Goal: Task Accomplishment & Management: Complete application form

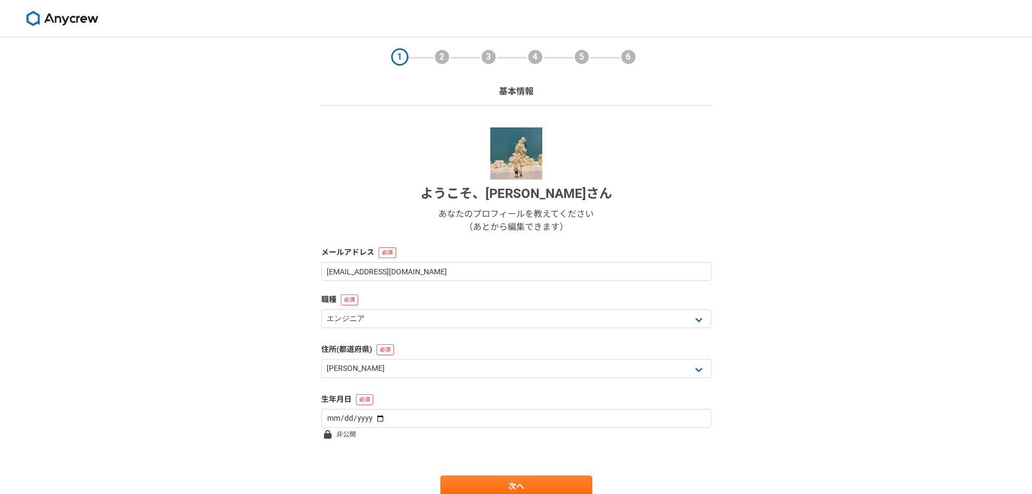
select select "13"
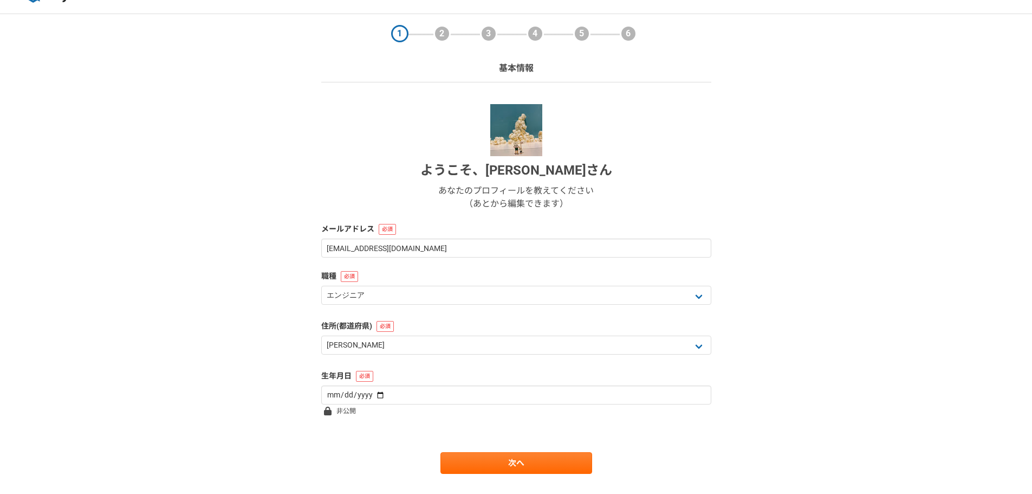
scroll to position [47, 0]
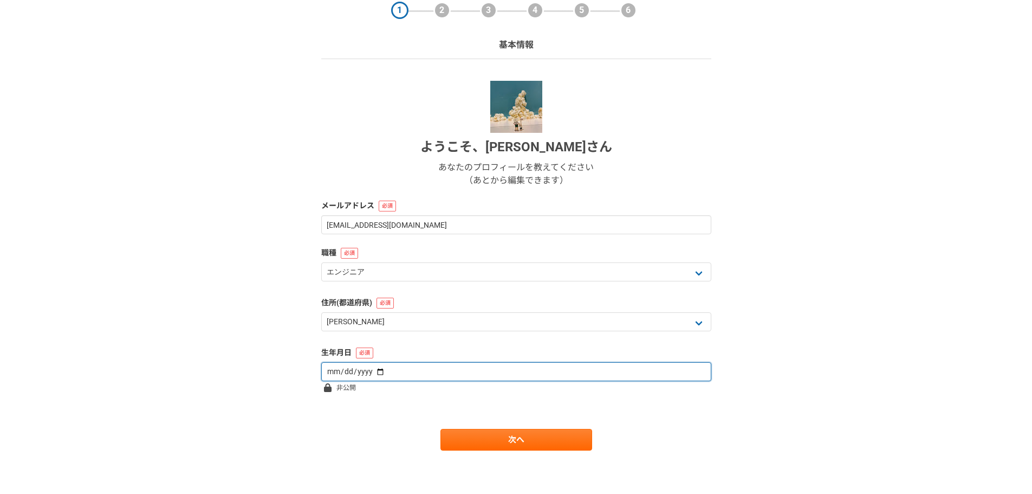
click at [434, 379] on input "date" at bounding box center [516, 371] width 390 height 19
click at [325, 379] on input "date" at bounding box center [516, 371] width 390 height 19
click at [333, 376] on input "date" at bounding box center [516, 371] width 390 height 19
click at [366, 369] on input "date" at bounding box center [516, 371] width 390 height 19
click at [374, 369] on input "date" at bounding box center [516, 371] width 390 height 19
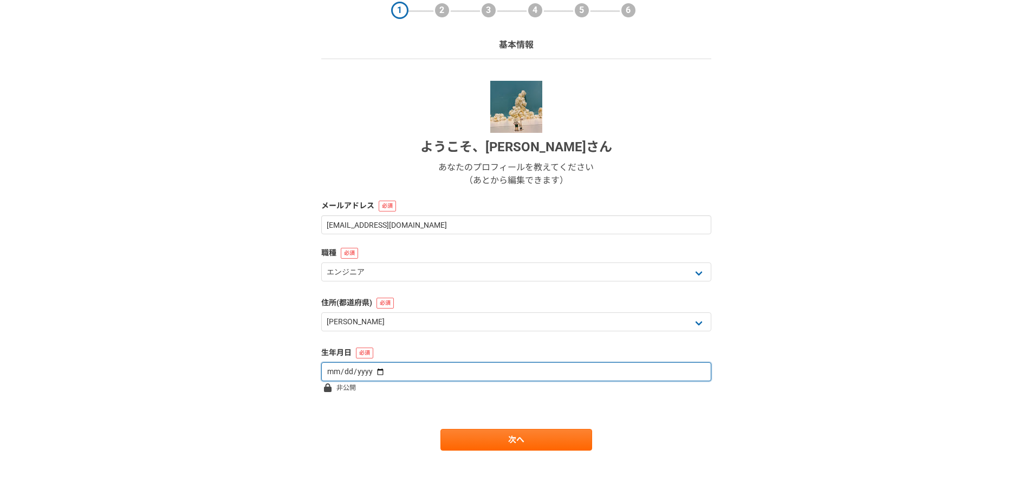
click at [371, 378] on input "1989-03-31" at bounding box center [516, 371] width 390 height 19
click at [370, 370] on input "1989-03-31" at bounding box center [516, 371] width 390 height 19
type input "1989-03-16"
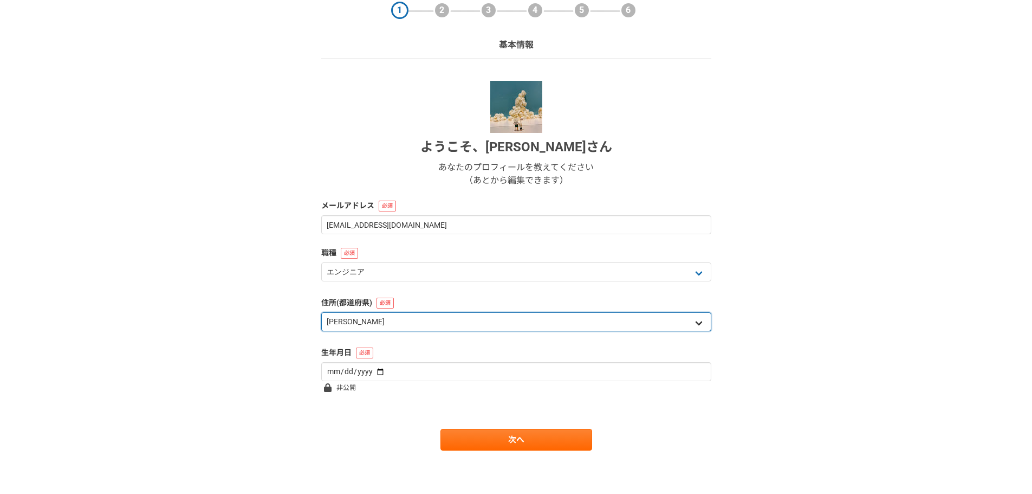
click at [447, 325] on select "北海道 青森県 岩手県 宮城県 秋田県 山形県 福島県 茨城県 栃木県 群馬県 埼玉県 千葉県 東京都 神奈川県 新潟県 富山県 石川県 福井県 山梨県 長野…" at bounding box center [516, 321] width 390 height 19
select select "40"
click at [321, 312] on select "北海道 青森県 岩手県 宮城県 秋田県 山形県 福島県 茨城県 栃木県 群馬県 埼玉県 千葉県 東京都 神奈川県 新潟県 富山県 石川県 福井県 山梨県 長野…" at bounding box center [516, 321] width 390 height 19
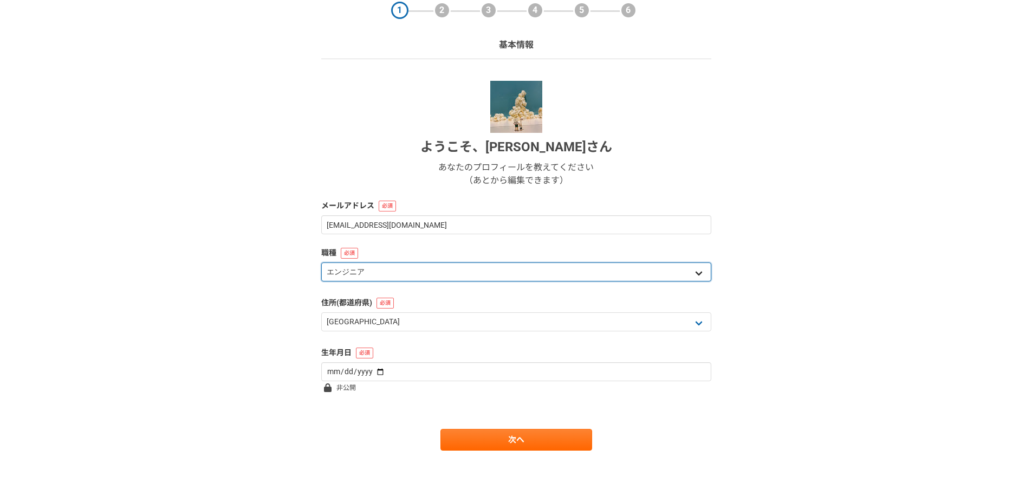
click at [406, 280] on select "エンジニア デザイナー ライター 営業 マーケティング 企画・事業開発 バックオフィス その他" at bounding box center [516, 271] width 390 height 19
select select "5"
click at [321, 262] on select "エンジニア デザイナー ライター 営業 マーケティング 企画・事業開発 バックオフィス その他" at bounding box center [516, 271] width 390 height 19
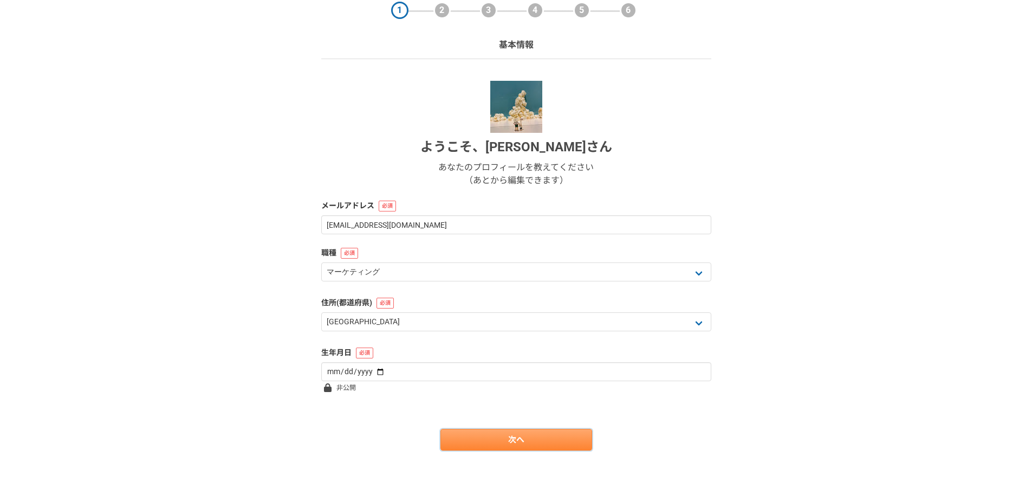
click at [477, 444] on link "次へ" at bounding box center [517, 440] width 152 height 22
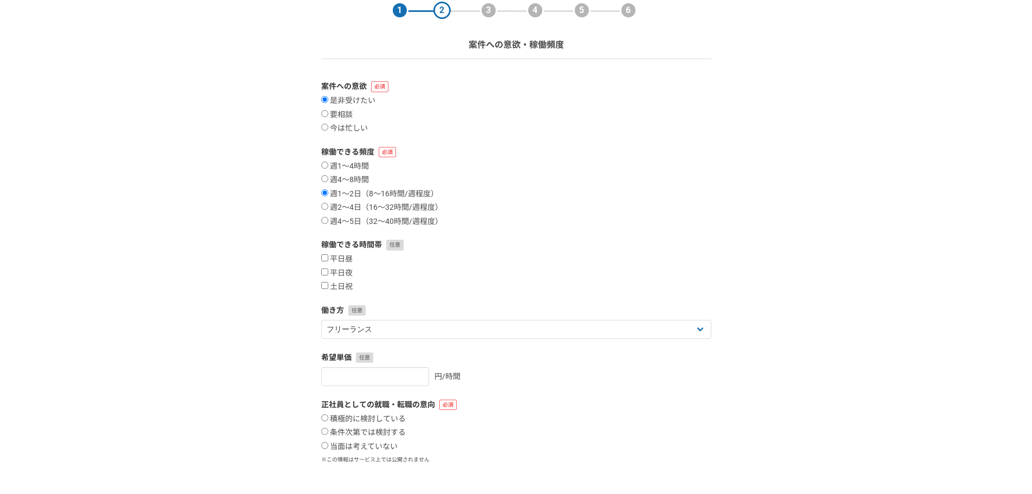
scroll to position [0, 0]
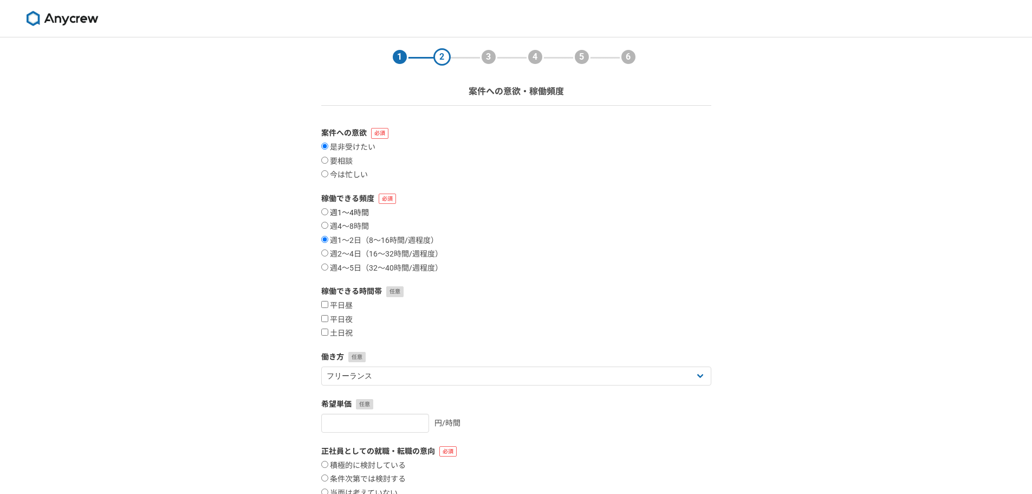
click at [366, 217] on label "週1〜4時間" at bounding box center [345, 213] width 48 height 10
click at [328, 215] on input "週1〜4時間" at bounding box center [324, 211] width 7 height 7
radio input "true"
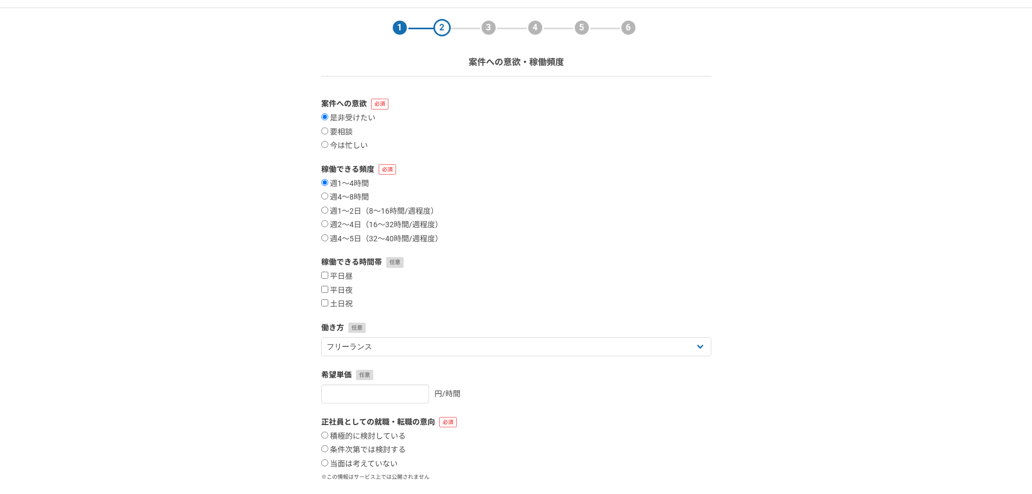
scroll to position [54, 0]
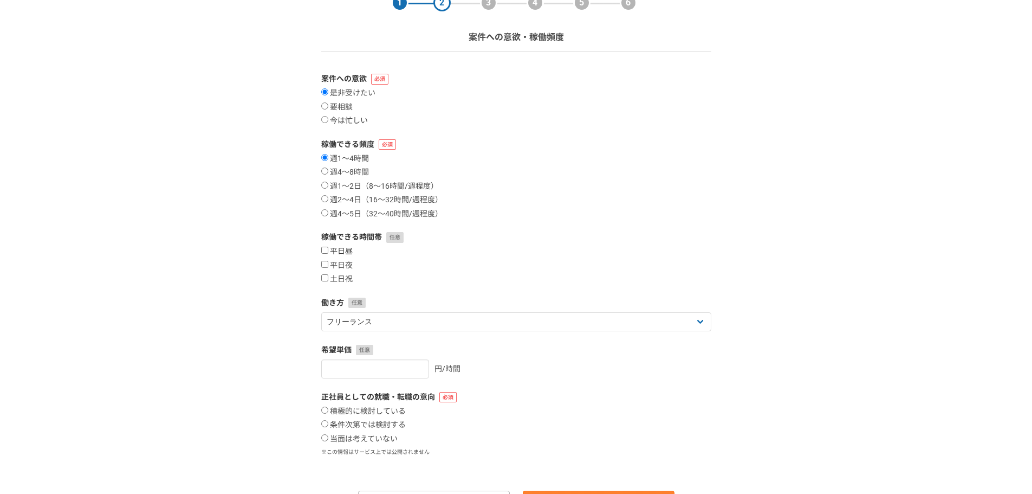
click at [334, 253] on label "平日昼" at bounding box center [336, 252] width 31 height 10
click at [328, 253] on input "平日昼" at bounding box center [324, 250] width 7 height 7
checkbox input "true"
click at [337, 264] on label "平日夜" at bounding box center [336, 266] width 31 height 10
click at [328, 264] on input "平日夜" at bounding box center [324, 264] width 7 height 7
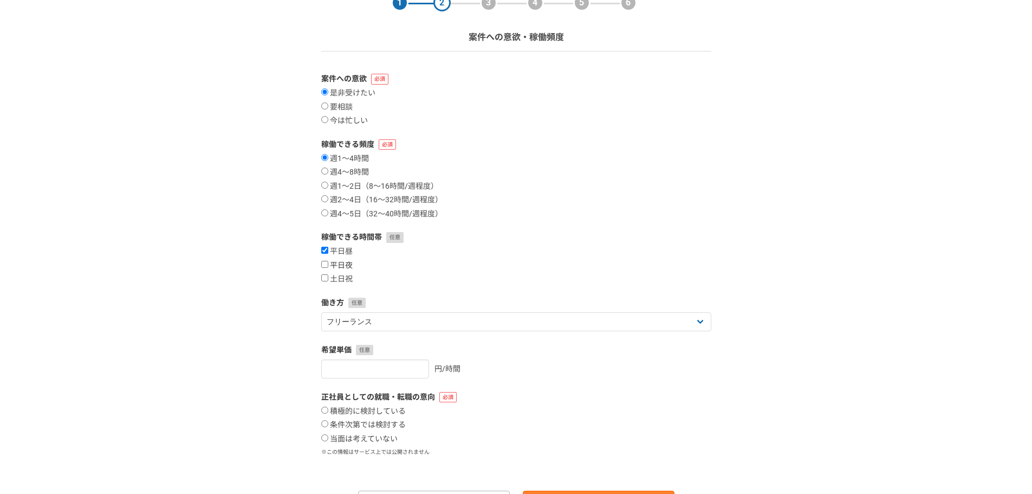
checkbox input "true"
click at [339, 275] on label "土日祝" at bounding box center [336, 279] width 31 height 10
click at [328, 275] on input "土日祝" at bounding box center [324, 277] width 7 height 7
checkbox input "true"
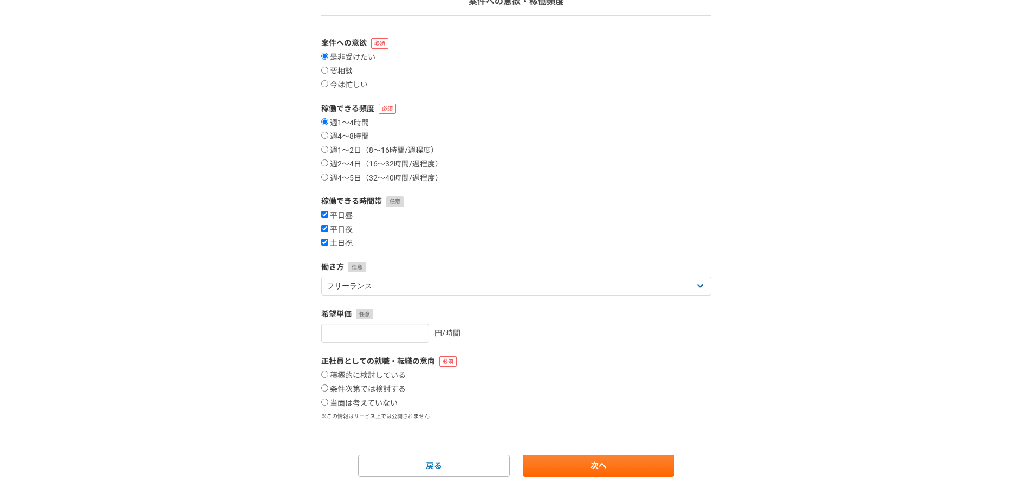
scroll to position [108, 0]
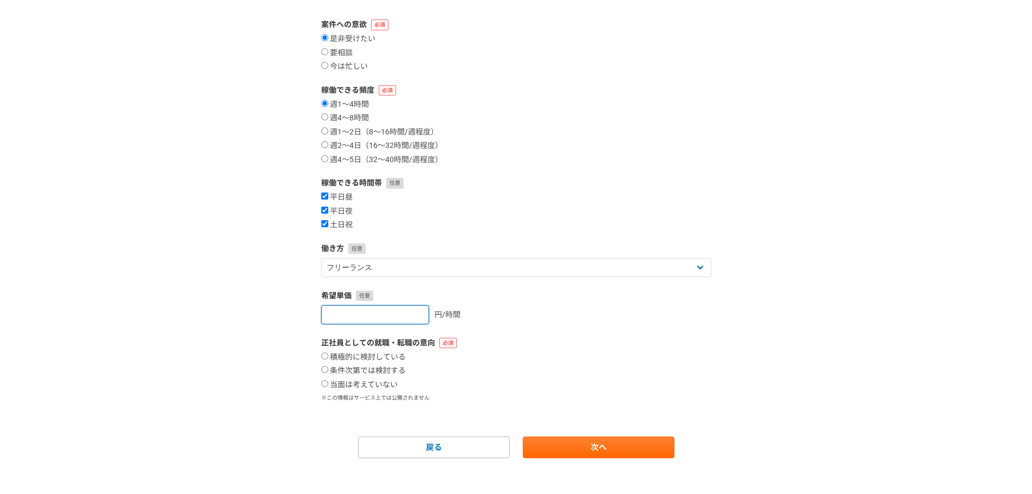
click at [386, 320] on input "number" at bounding box center [375, 314] width 108 height 19
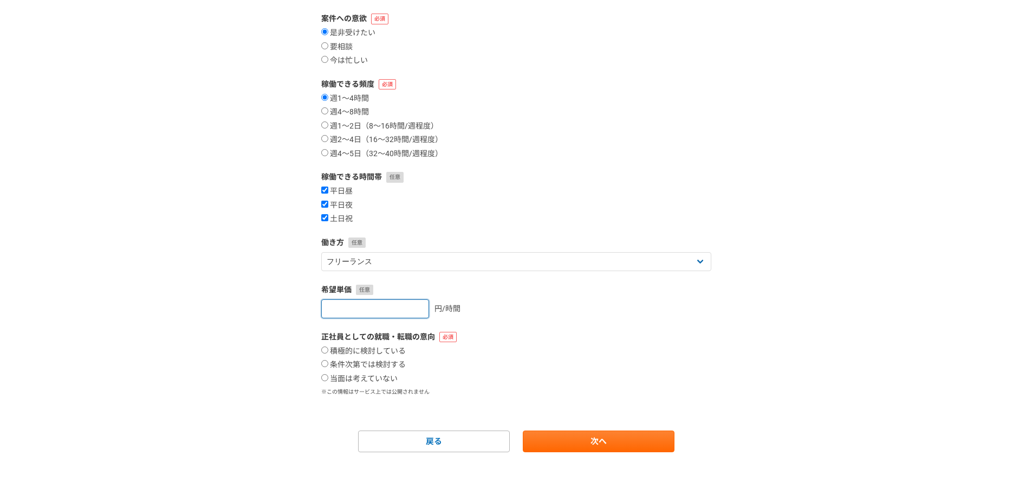
scroll to position [116, 0]
type input "1799"
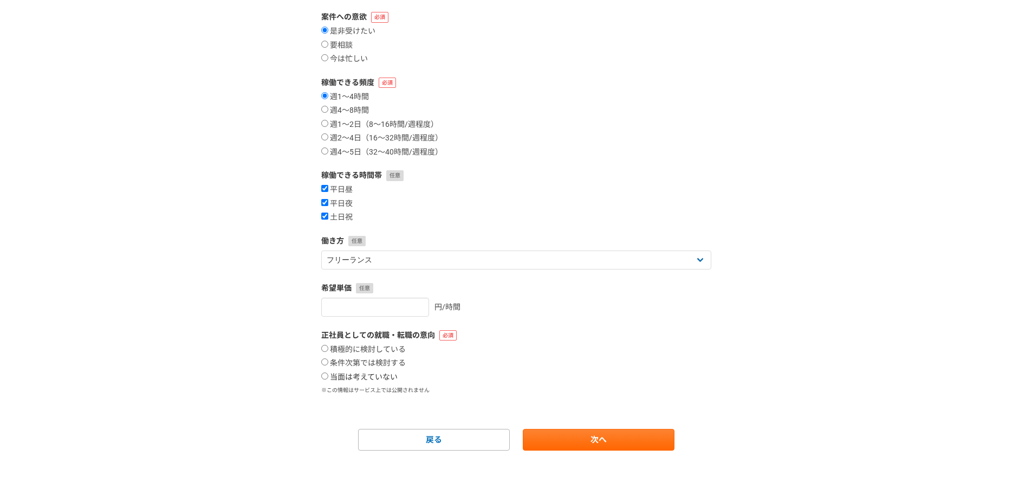
click at [389, 376] on label "当面は考えていない" at bounding box center [359, 377] width 76 height 10
click at [328, 376] on input "当面は考えていない" at bounding box center [324, 375] width 7 height 7
radio input "true"
click at [582, 435] on link "次へ" at bounding box center [599, 440] width 152 height 22
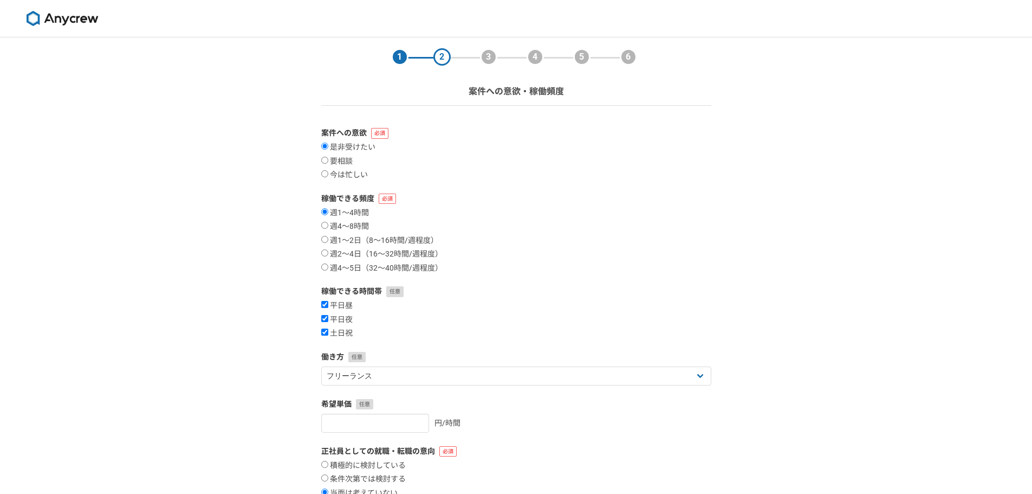
select select
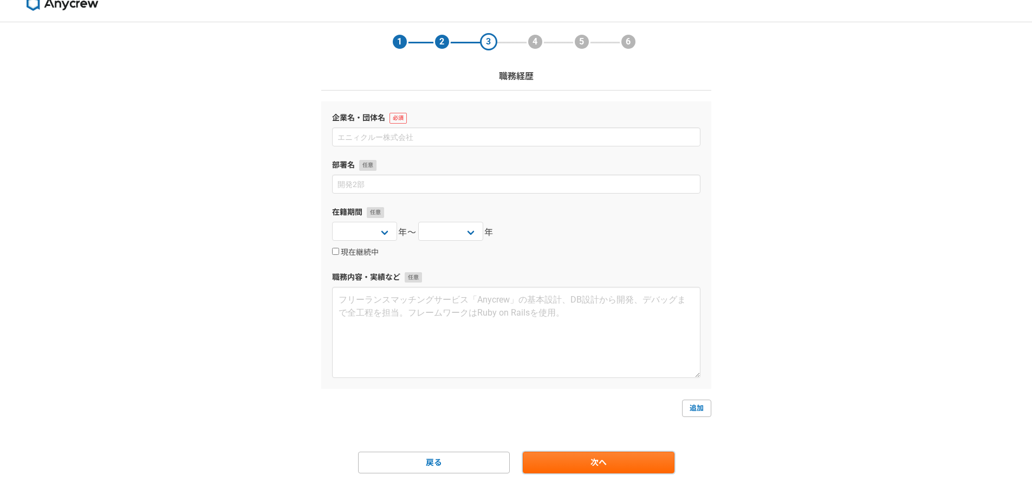
scroll to position [38, 0]
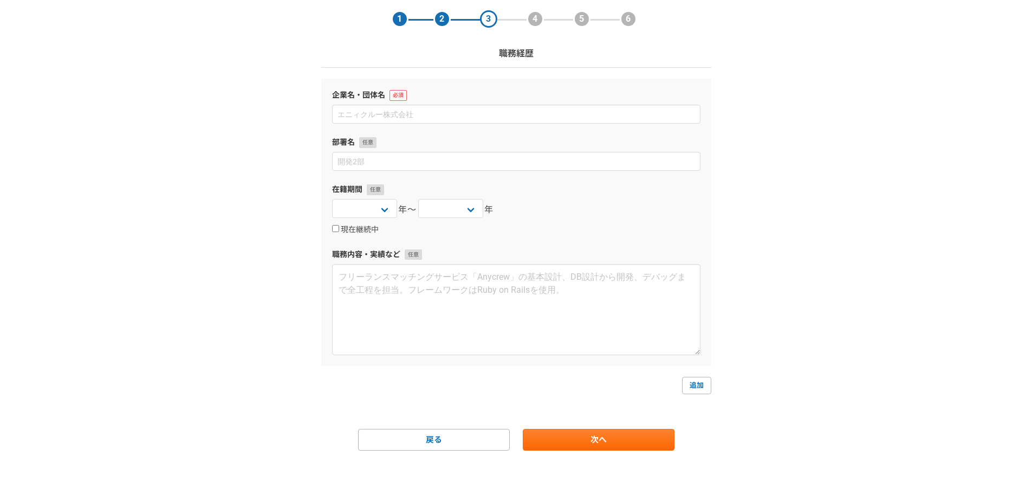
click at [415, 129] on div "企業名・団体名 部署名 在籍期間 2025 2024 2023 2022 2021 2020 2019 2018 2017 2016 2015 2014 20…" at bounding box center [516, 222] width 390 height 287
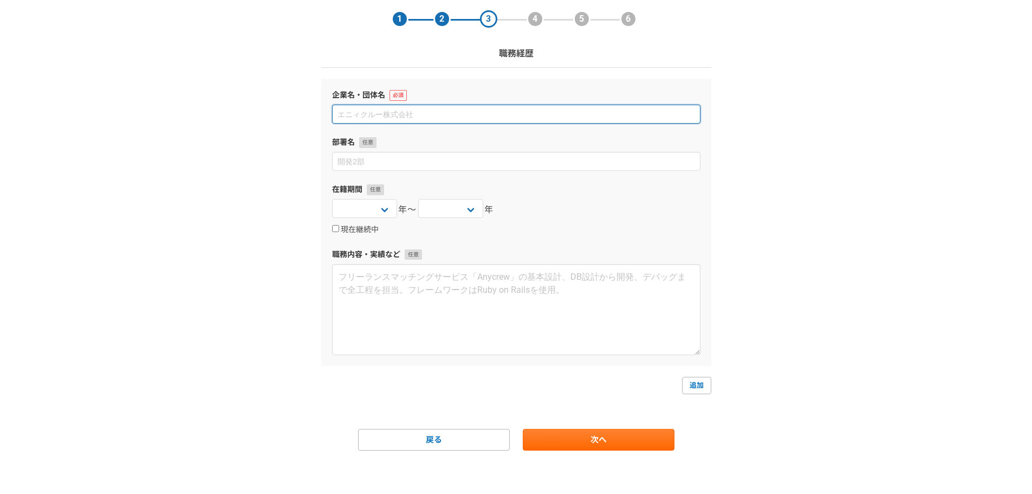
click at [415, 113] on input at bounding box center [516, 114] width 369 height 19
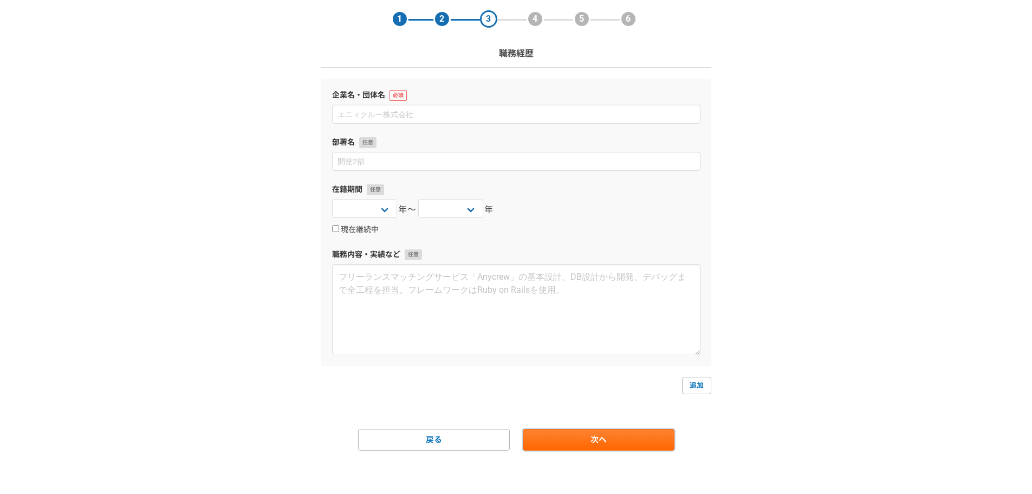
click at [590, 435] on link "次へ" at bounding box center [599, 440] width 152 height 22
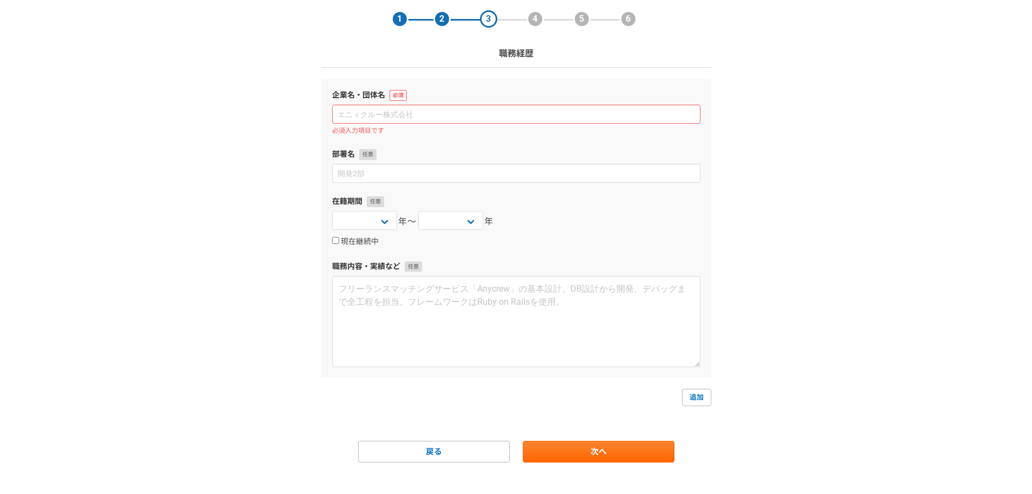
click at [590, 435] on form "企業名・団体名 必須入力項目です 部署名 在籍期間 2025 2024 2023 2022 2021 2020 2019 2018 2017 2016 201…" at bounding box center [516, 271] width 390 height 384
click at [420, 117] on input at bounding box center [516, 114] width 369 height 19
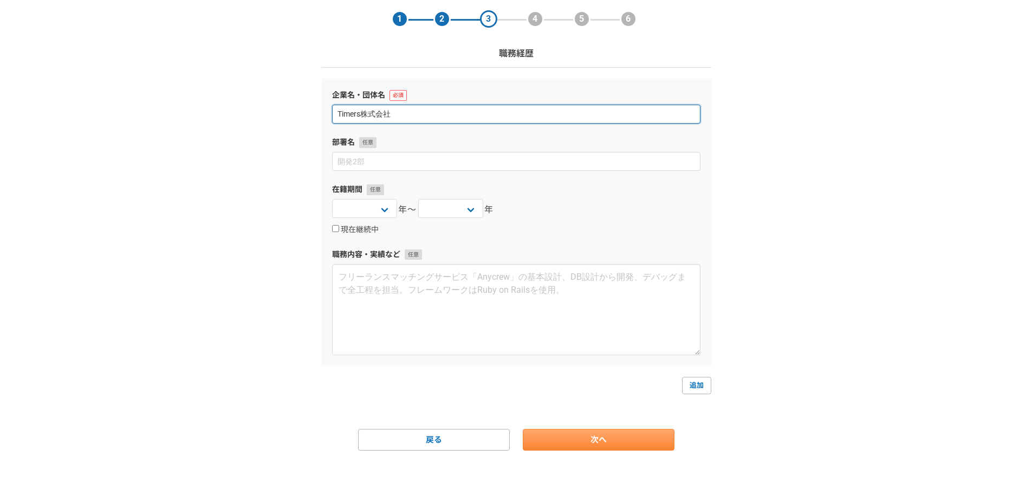
type input "Timers株式会社"
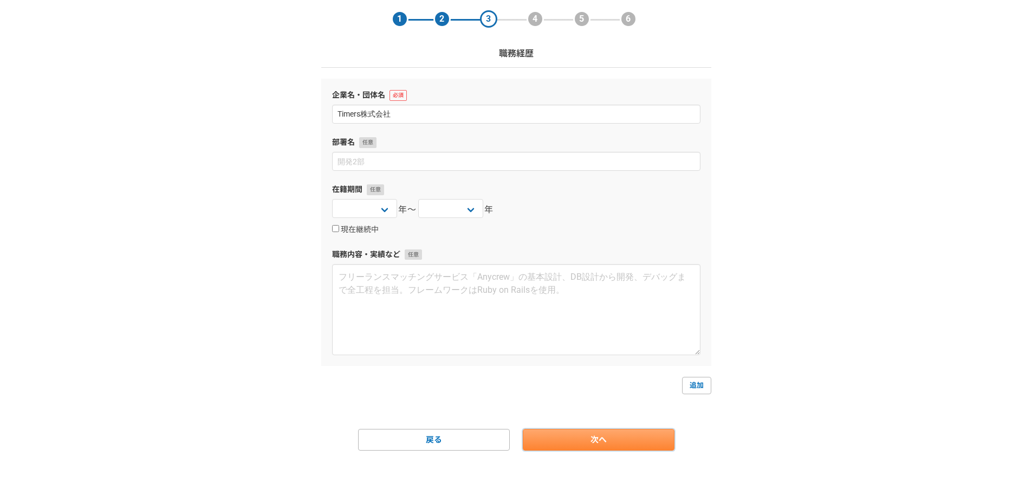
click at [616, 435] on link "次へ" at bounding box center [599, 440] width 152 height 22
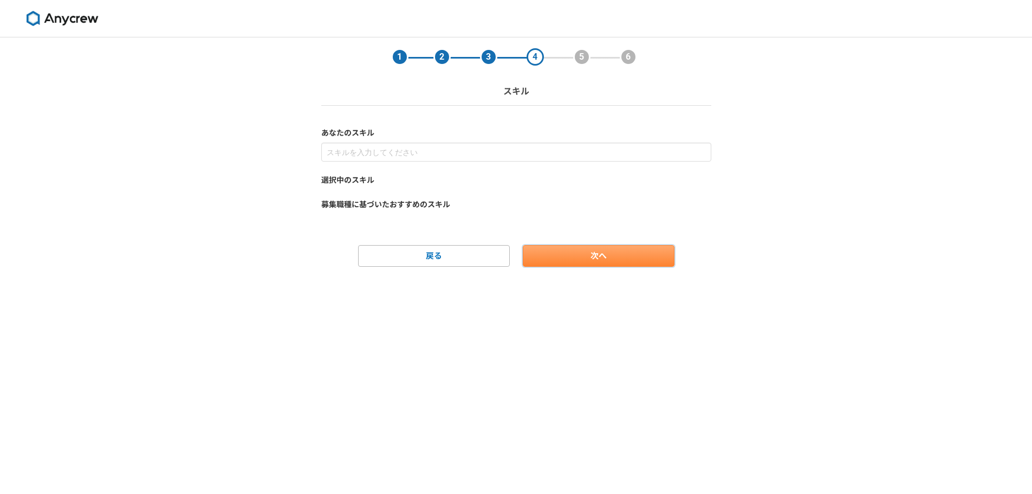
scroll to position [0, 0]
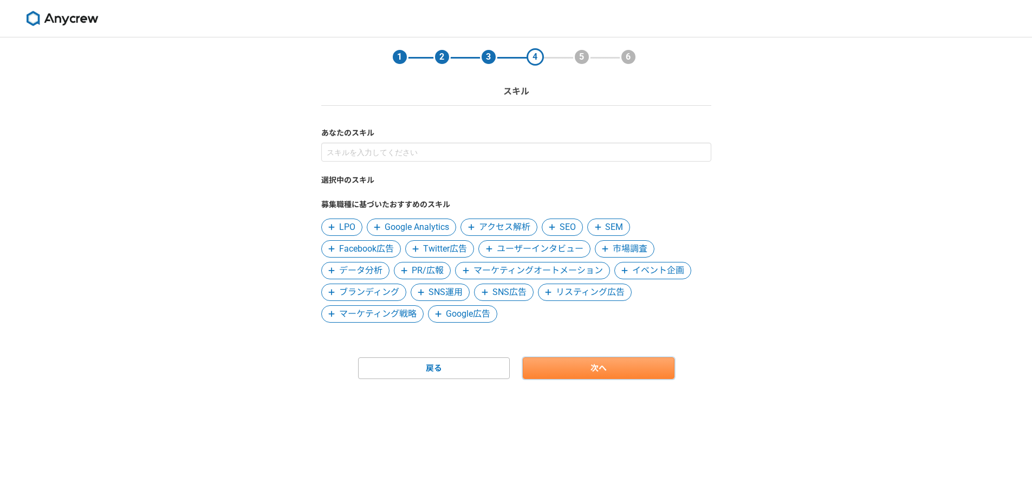
click at [571, 372] on link "次へ" at bounding box center [599, 368] width 152 height 22
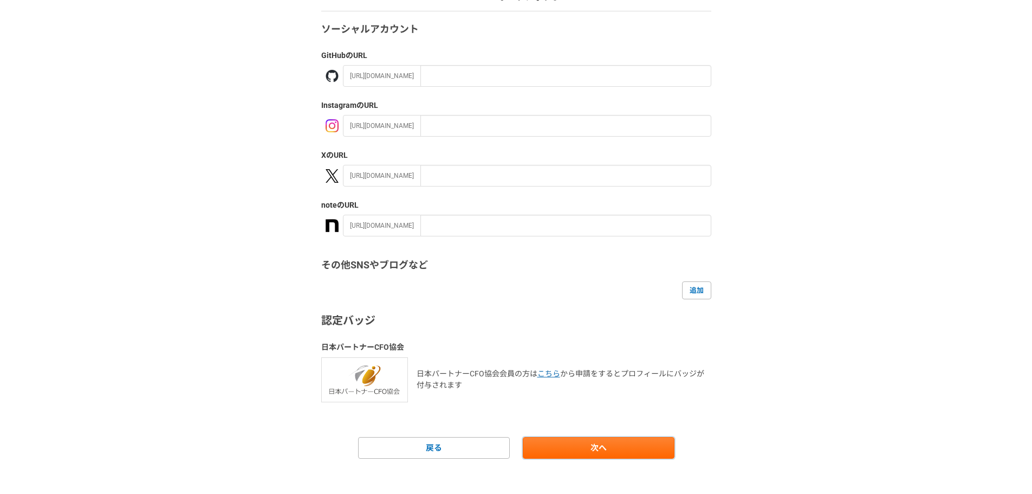
scroll to position [102, 0]
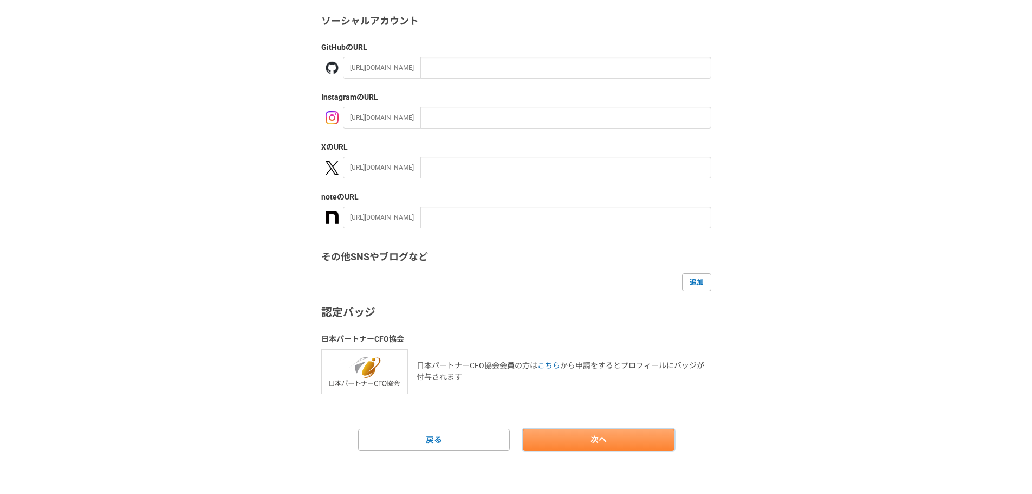
click at [648, 429] on link "次へ" at bounding box center [599, 440] width 152 height 22
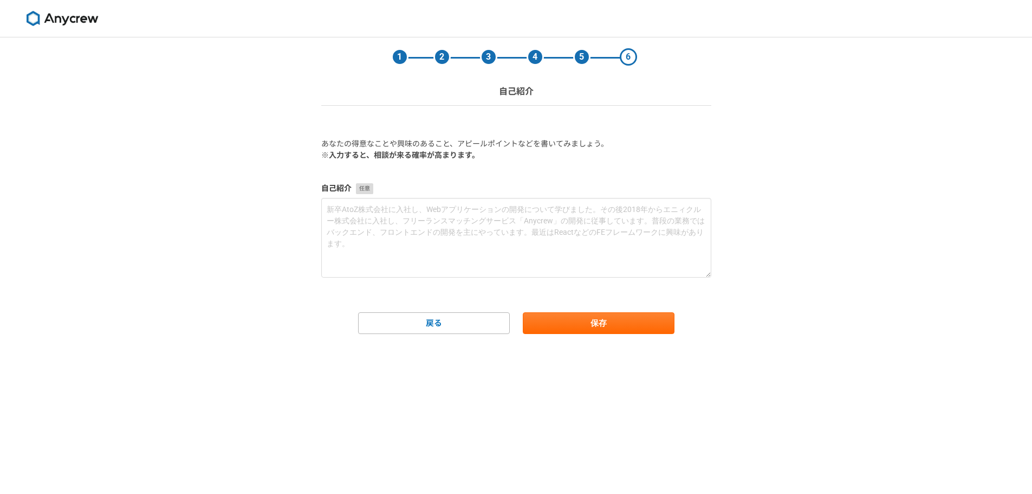
scroll to position [0, 0]
click at [626, 329] on button "保存" at bounding box center [599, 323] width 152 height 22
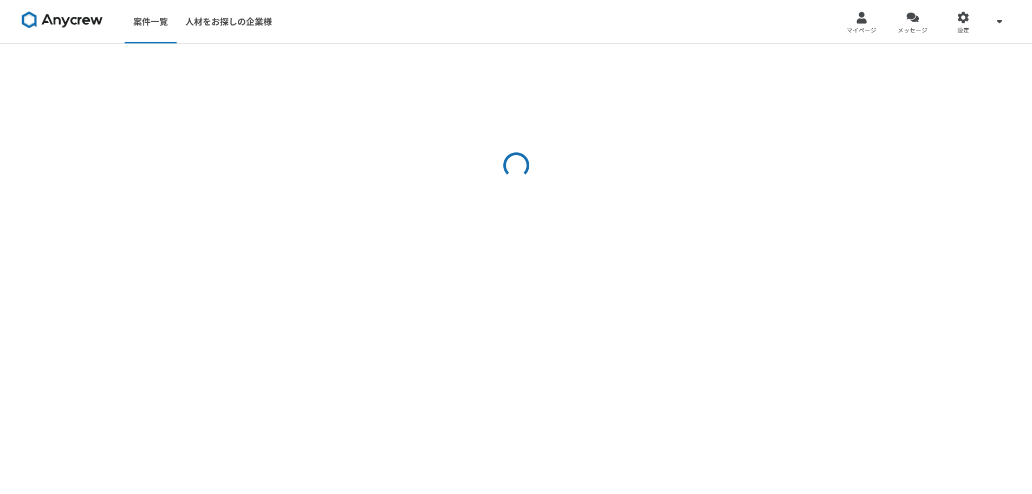
select select "1"
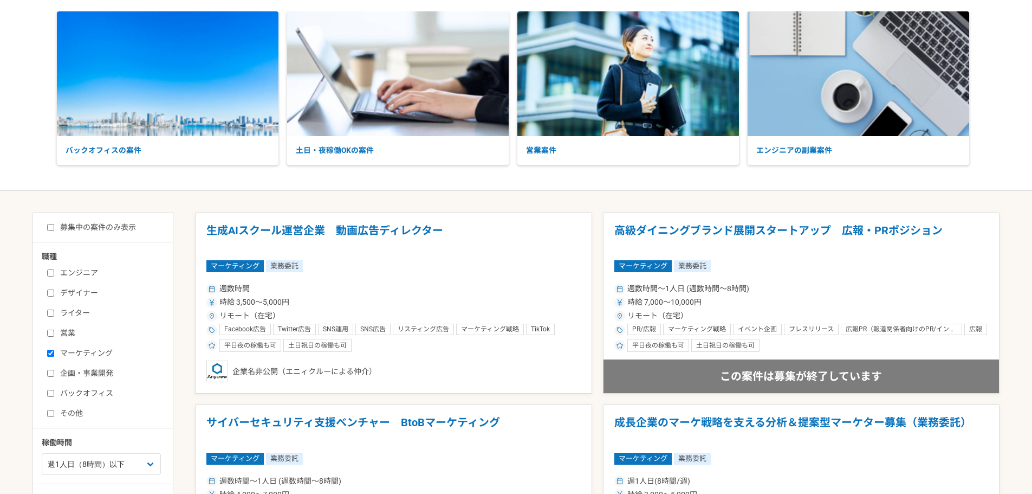
scroll to position [108, 0]
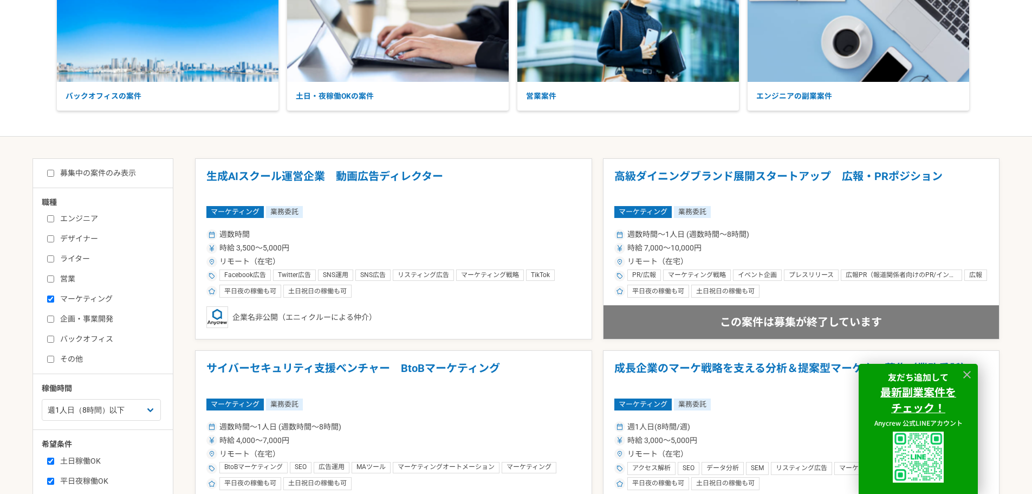
click at [54, 342] on label "バックオフィス" at bounding box center [109, 338] width 125 height 11
click at [54, 342] on input "バックオフィス" at bounding box center [50, 338] width 7 height 7
checkbox input "true"
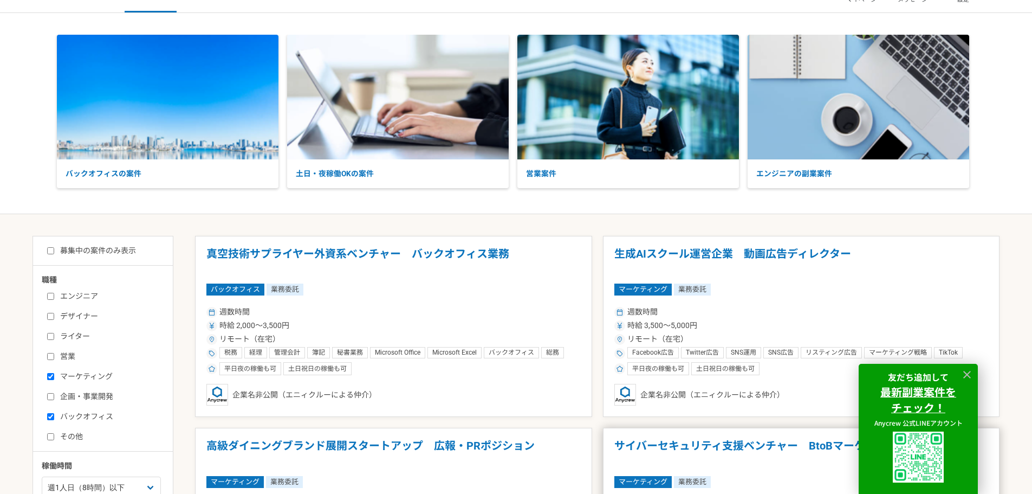
scroll to position [25, 0]
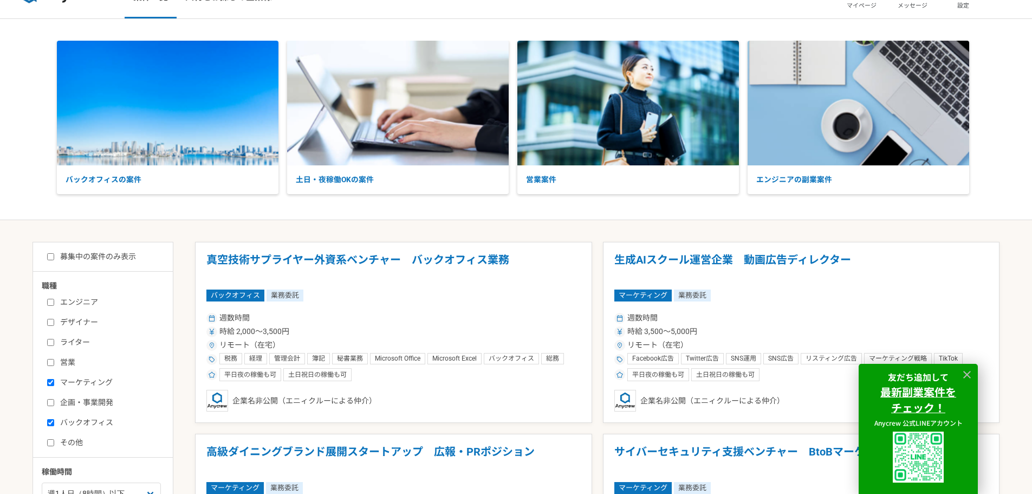
click at [827, 332] on div "時給 3,500〜5,000円" at bounding box center [802, 331] width 374 height 11
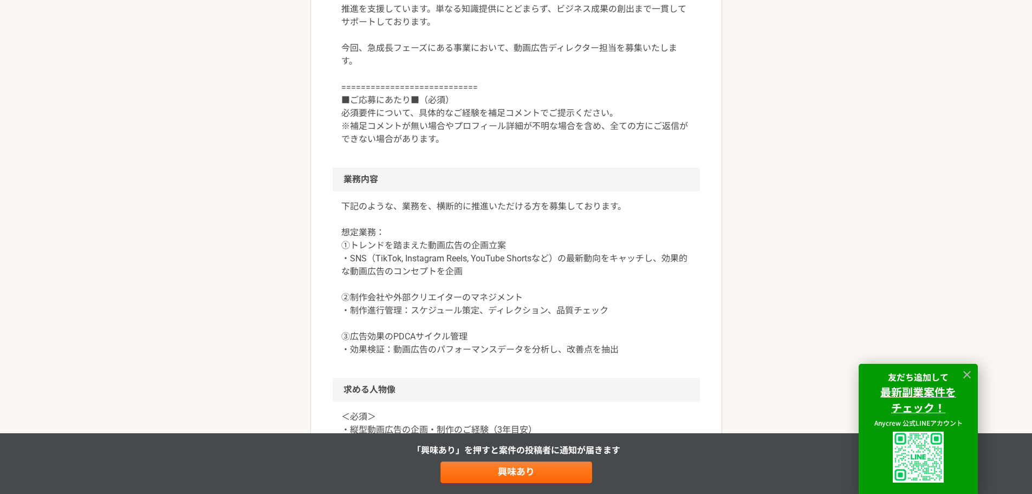
scroll to position [434, 0]
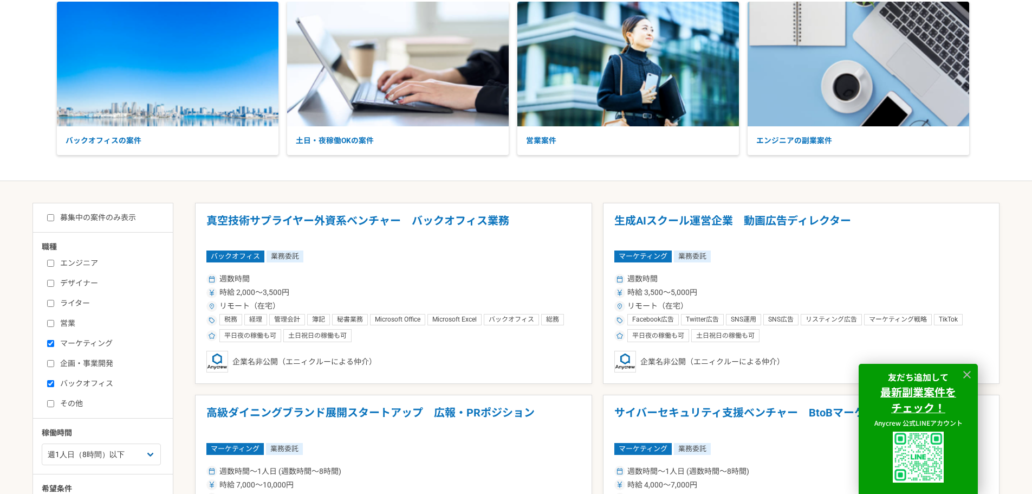
scroll to position [163, 0]
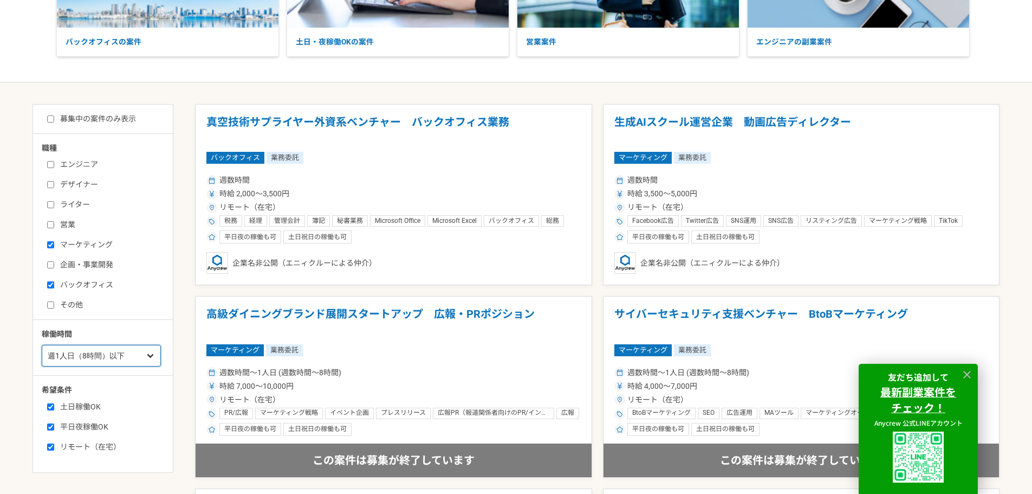
click at [86, 360] on select "週1人日（8時間）以下 週2人日（16時間）以下 週3人日（24時間）以下 週4人日（32時間）以下 週5人日（40時間）以下" at bounding box center [101, 356] width 119 height 22
select select "2"
click at [42, 345] on select "週1人日（8時間）以下 週2人日（16時間）以下 週3人日（24時間）以下 週4人日（32時間）以下 週5人日（40時間）以下" at bounding box center [101, 356] width 119 height 22
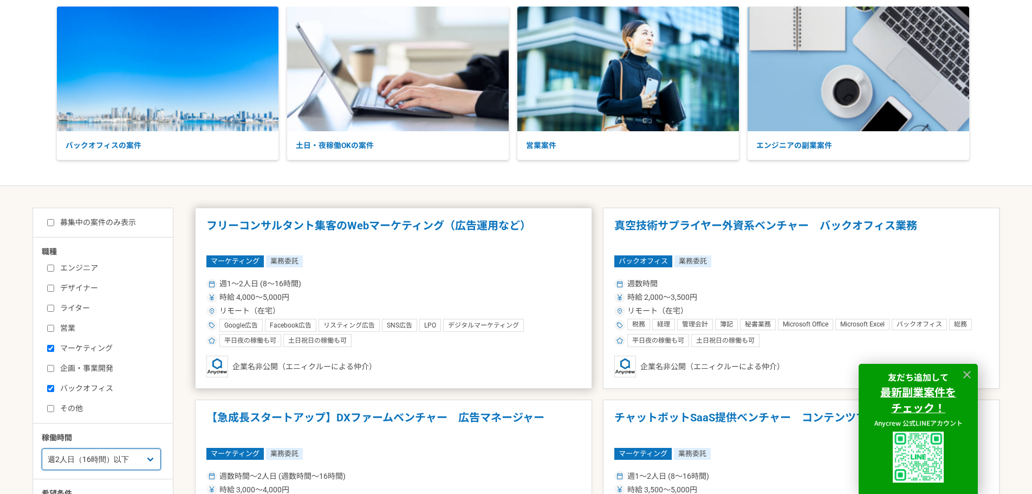
scroll to position [54, 0]
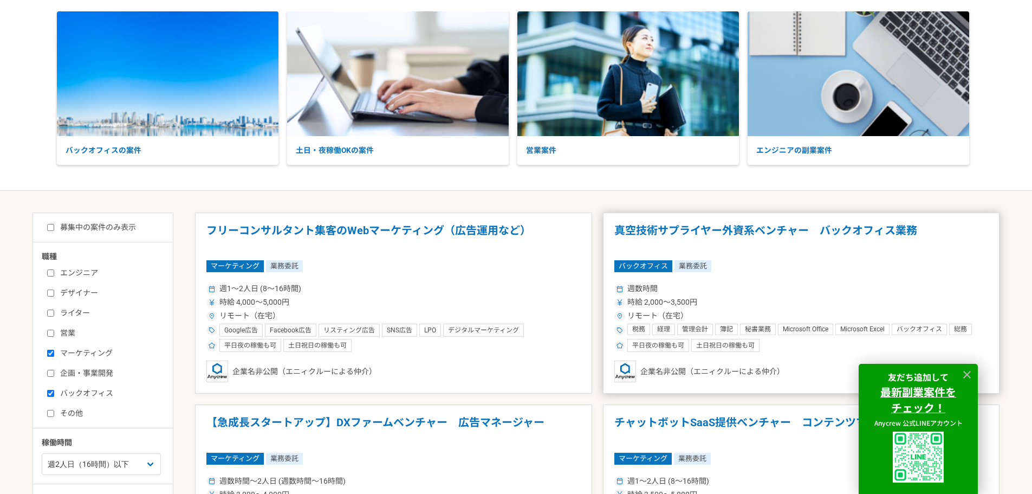
click at [773, 281] on div "週数時間 時給 2,000〜3,500円 リモート（在宅） 税務 経理 管理会計 簿記 秘書業務 Microsoft Office Microsoft Exc…" at bounding box center [802, 316] width 374 height 71
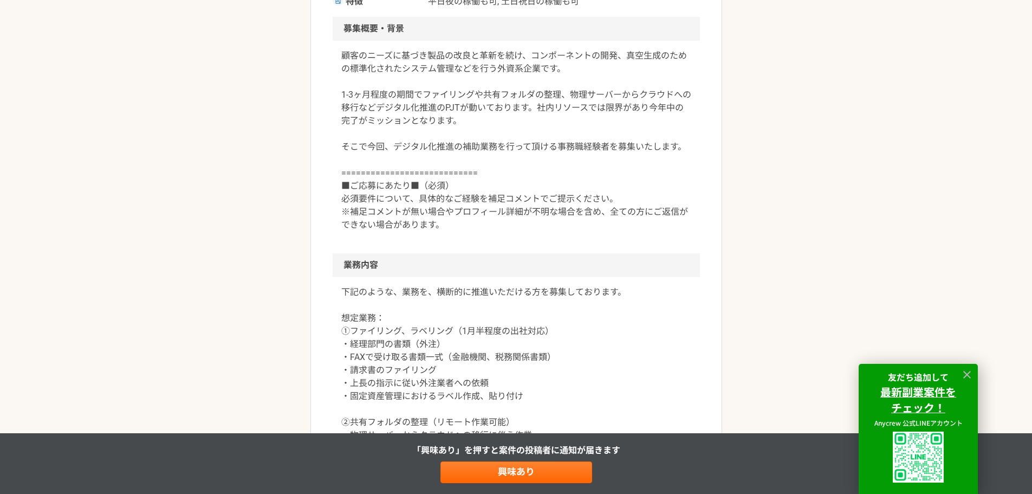
scroll to position [325, 0]
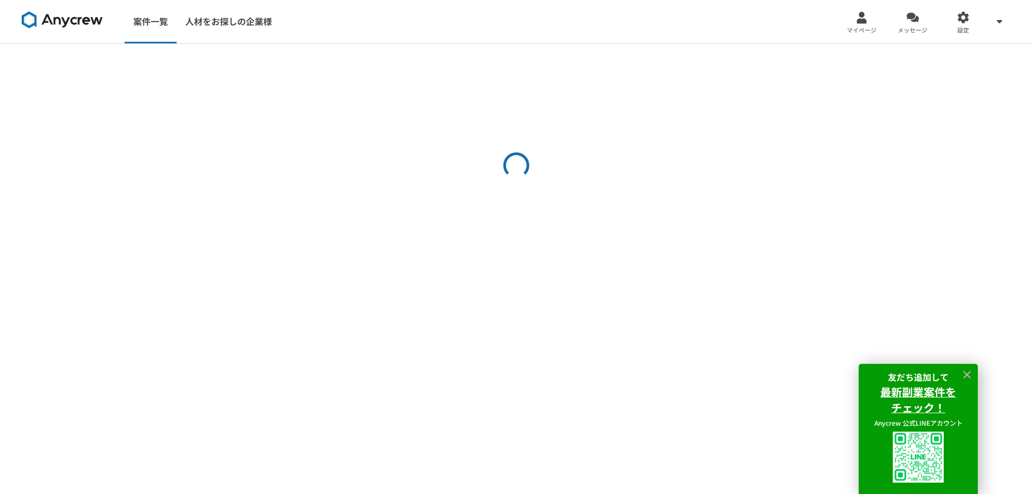
select select "2"
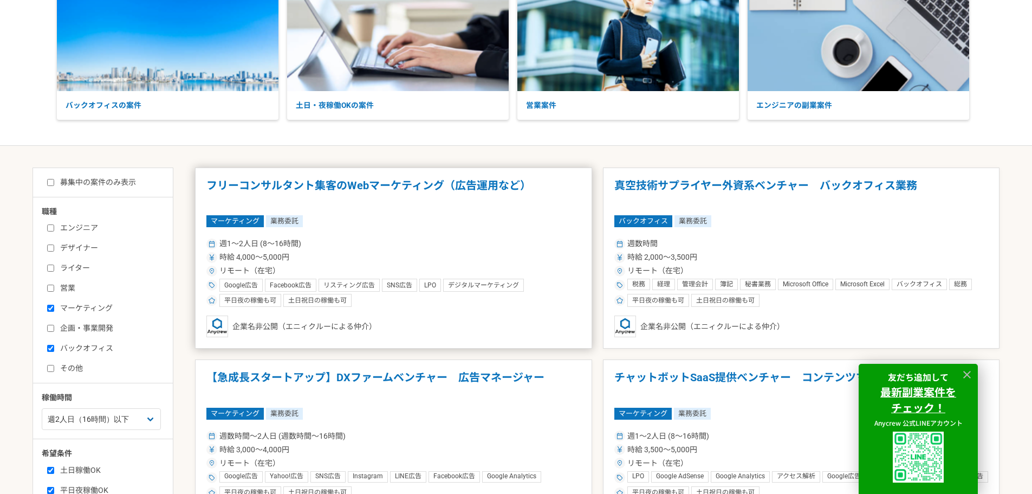
scroll to position [108, 0]
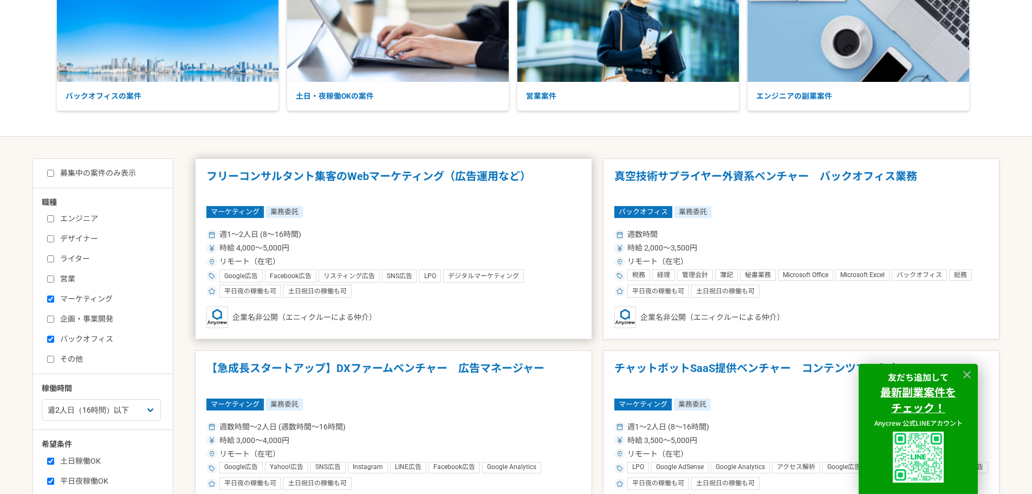
click at [397, 298] on article "フリーコンサルタント集客のWebマーケティング（広告運用など） マーケティング 業務委託 週1〜2人日 (8〜16時間) 時給 4,000〜5,000円 リモ…" at bounding box center [393, 249] width 397 height 182
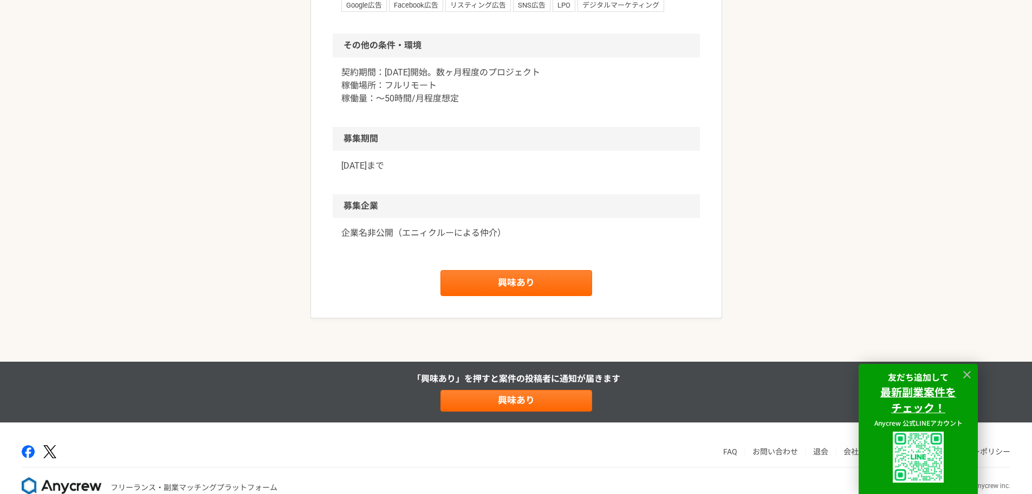
scroll to position [759, 0]
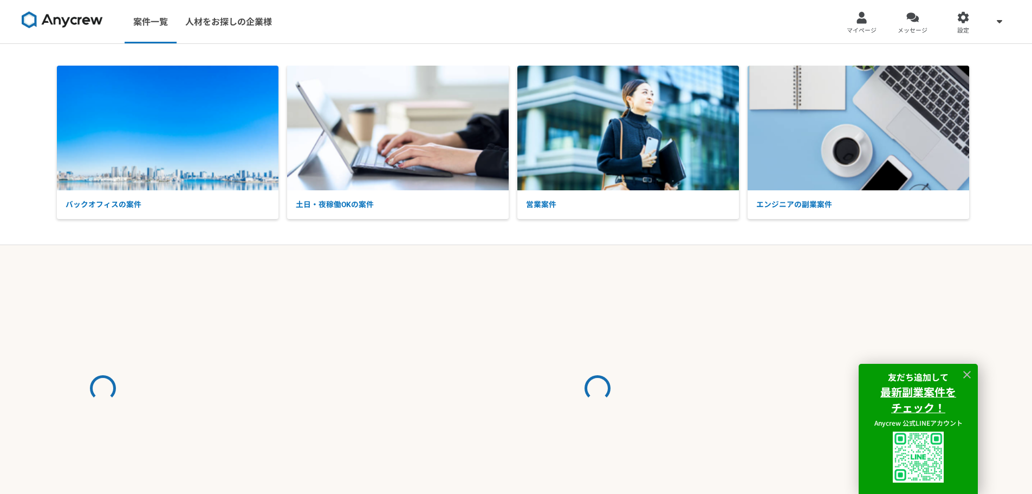
select select "2"
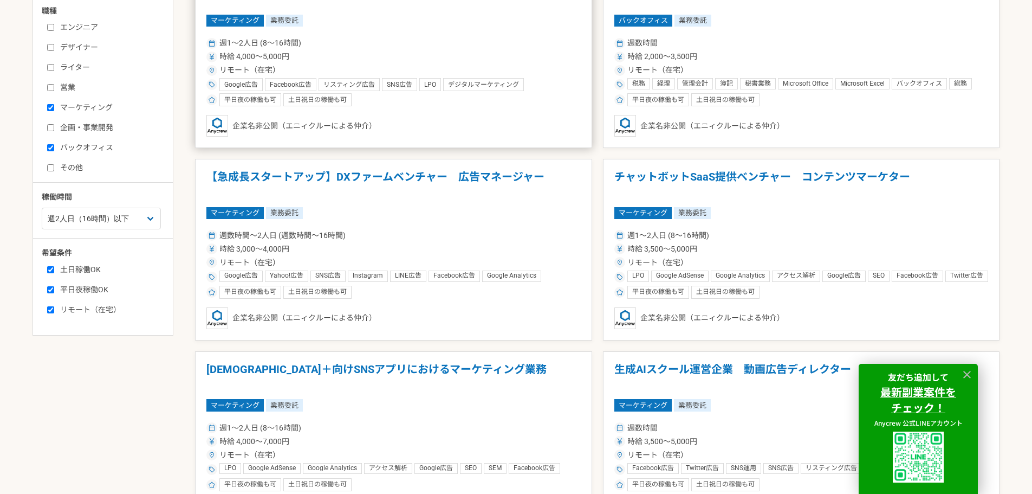
scroll to position [325, 0]
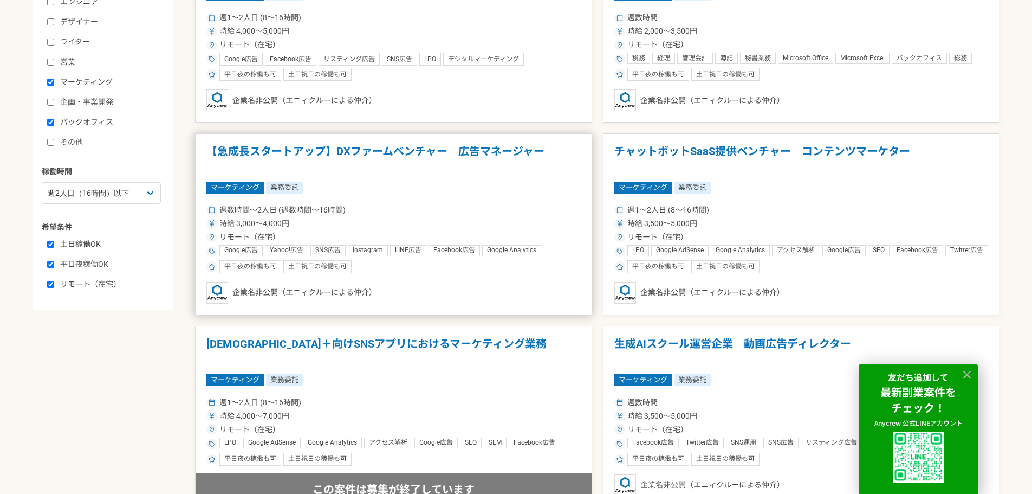
click at [371, 197] on article "【急成長スタートアップ】DXファームベンチャー　広告マネージャー マーケティング 業務委託 週数時間〜2人日 (週数時間〜16時間) 時給 3,000〜4,0…" at bounding box center [393, 224] width 397 height 182
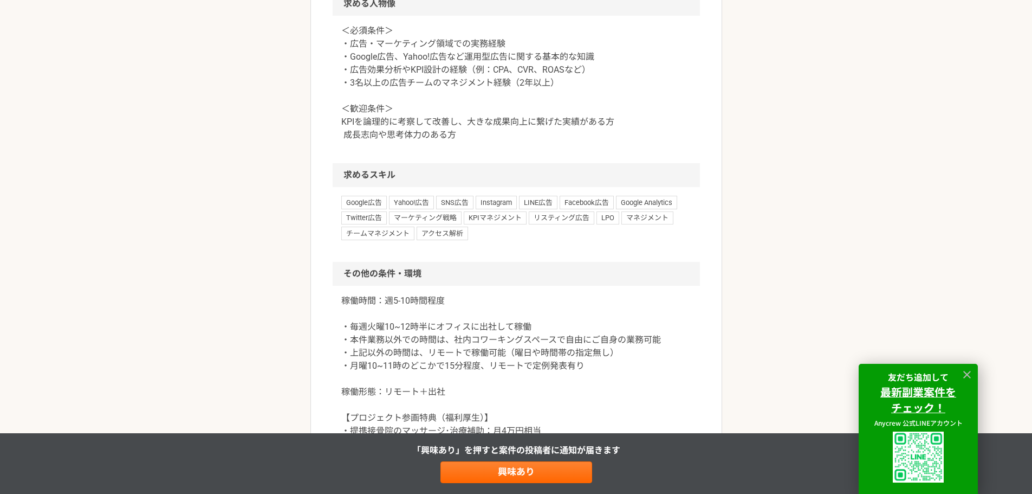
scroll to position [1301, 0]
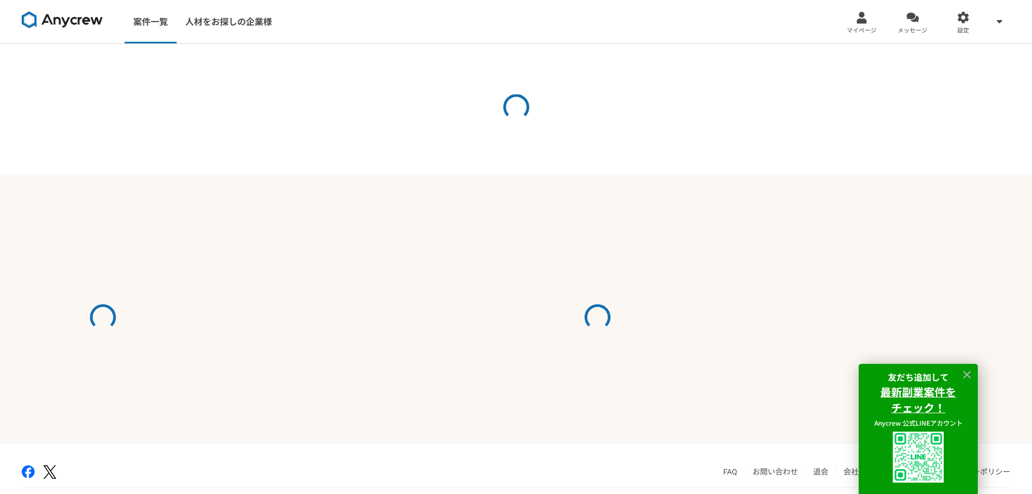
select select "2"
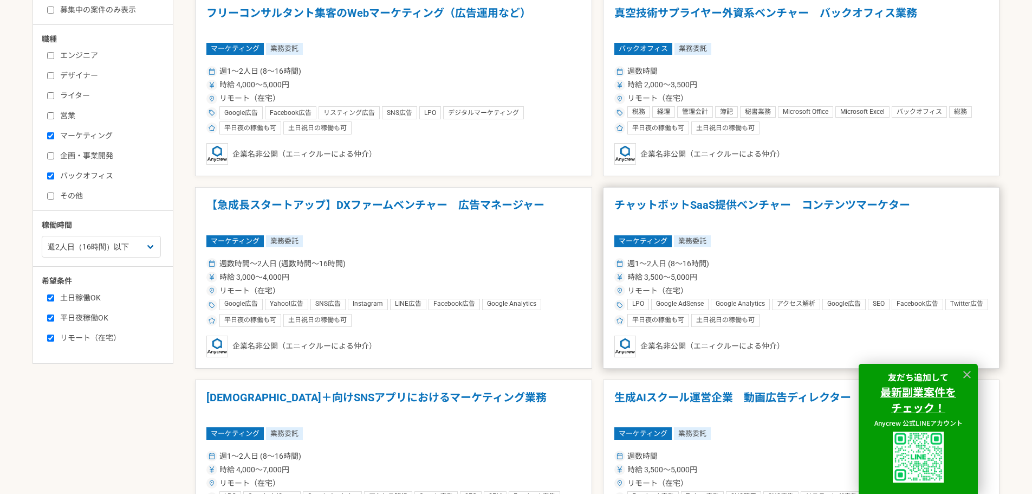
scroll to position [271, 0]
click at [752, 246] on div "マーケティング 業務委託" at bounding box center [802, 242] width 374 height 12
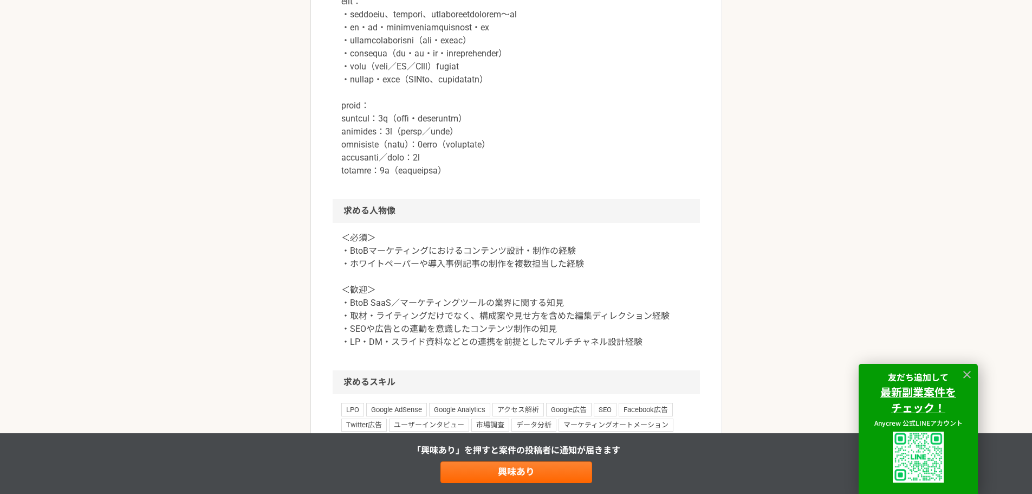
scroll to position [650, 0]
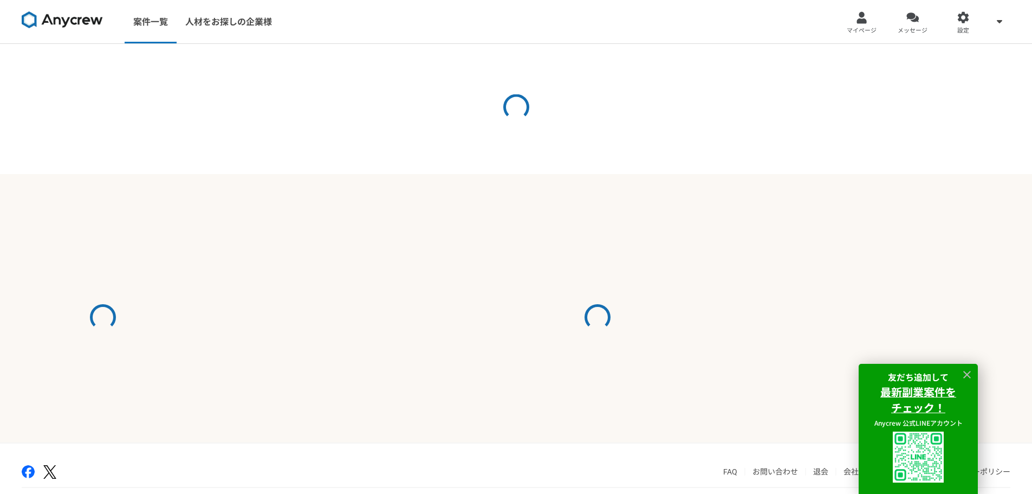
select select "2"
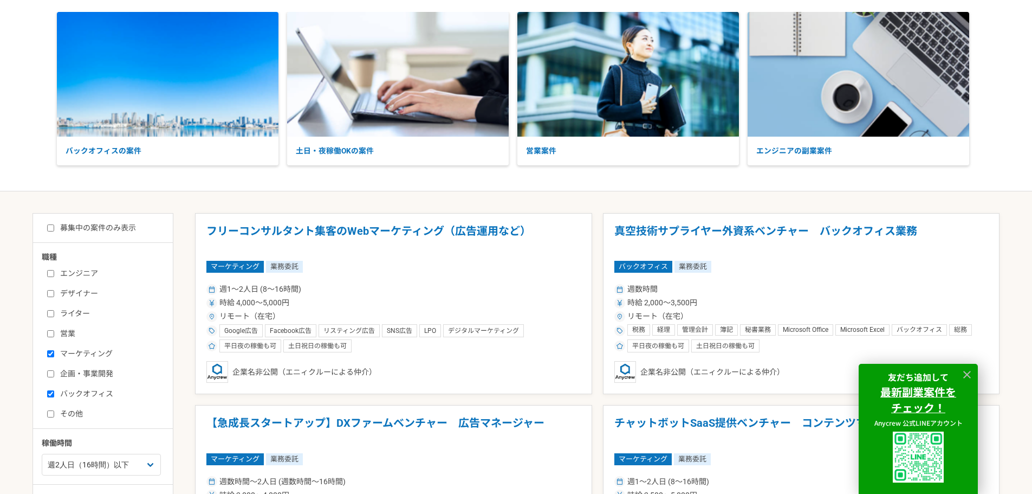
scroll to position [54, 0]
click at [81, 413] on label "その他" at bounding box center [109, 413] width 125 height 11
click at [54, 413] on input "その他" at bounding box center [50, 413] width 7 height 7
checkbox input "true"
click at [70, 385] on div "エンジニア デザイナー ライター 営業 マーケティング 企画・事業開発 バックオフィス その他" at bounding box center [107, 341] width 130 height 155
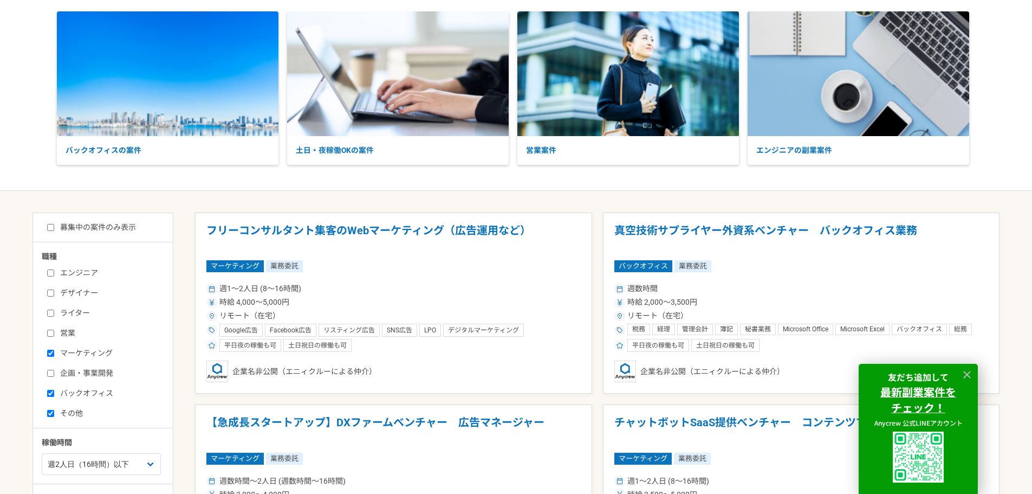
click at [71, 354] on label "マーケティング" at bounding box center [109, 352] width 125 height 11
click at [54, 354] on input "マーケティング" at bounding box center [50, 353] width 7 height 7
checkbox input "false"
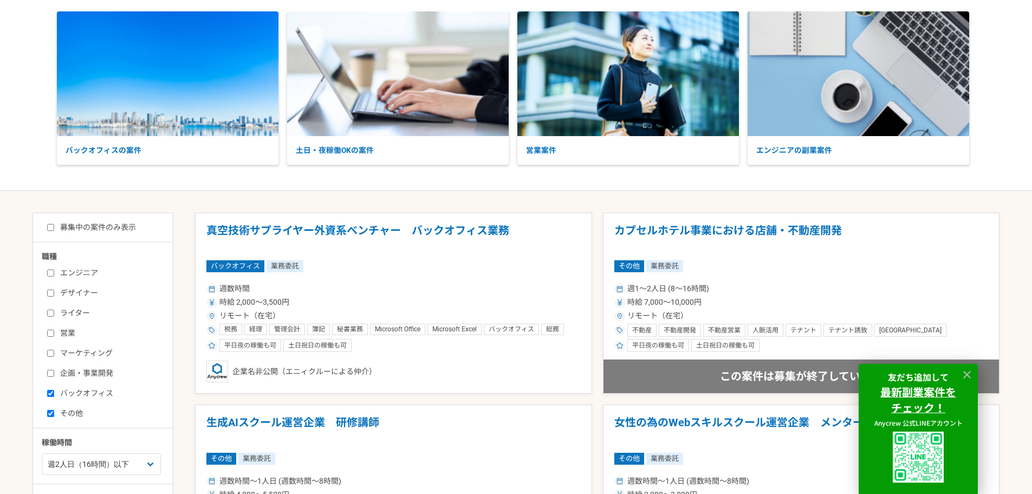
click at [77, 390] on label "バックオフィス" at bounding box center [109, 392] width 125 height 11
click at [54, 390] on input "バックオフィス" at bounding box center [50, 393] width 7 height 7
checkbox input "false"
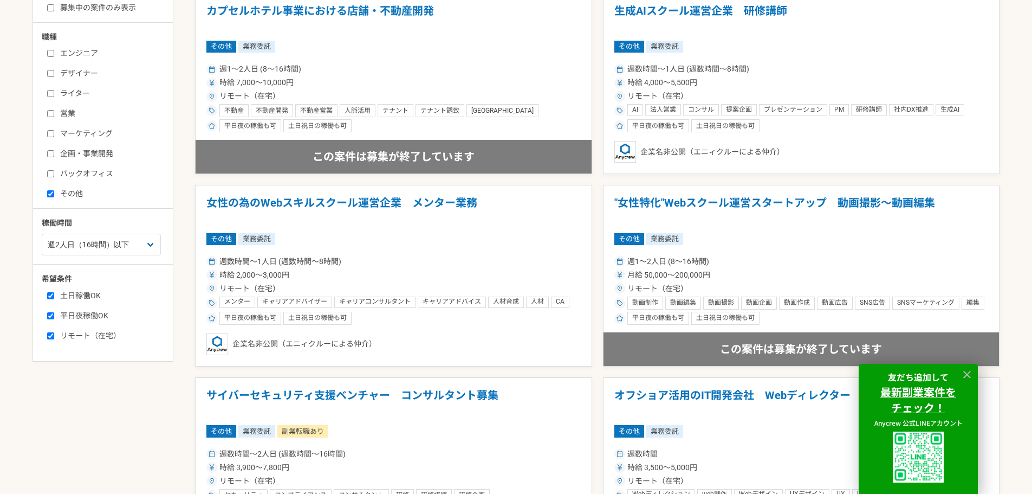
scroll to position [271, 0]
